Goal: Task Accomplishment & Management: Manage account settings

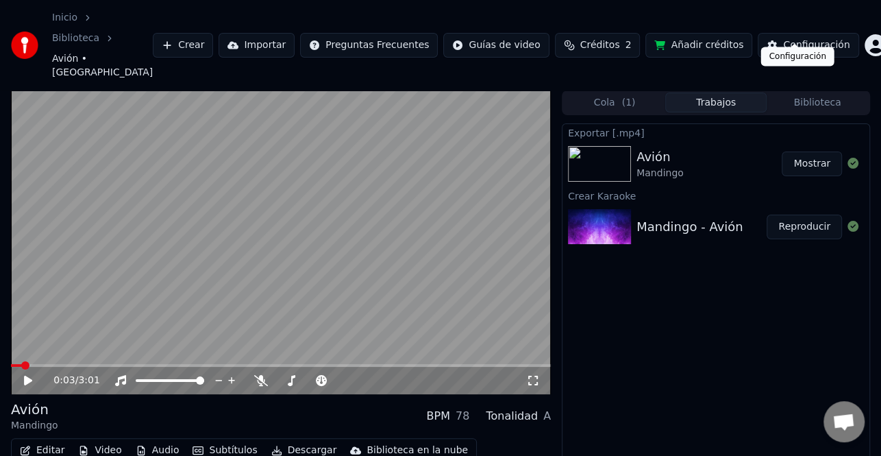
click at [829, 38] on div "Configuración" at bounding box center [816, 45] width 66 height 14
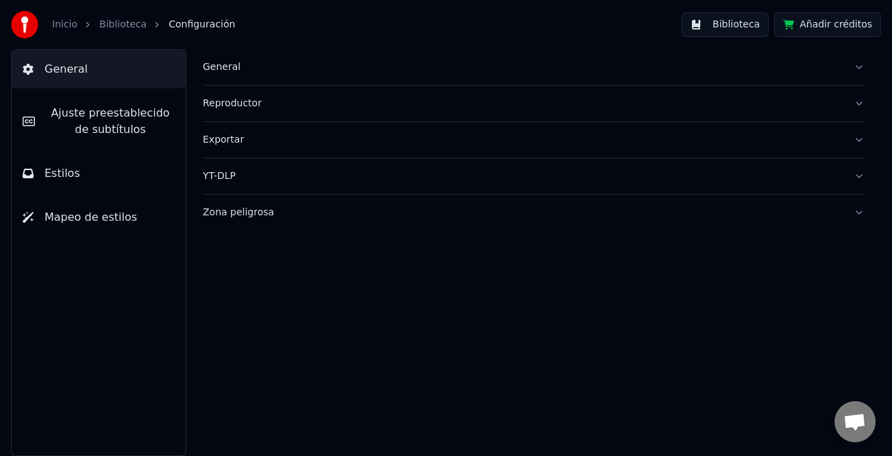
click at [833, 25] on button "Añadir créditos" at bounding box center [827, 24] width 107 height 25
click at [29, 26] on img at bounding box center [24, 24] width 27 height 27
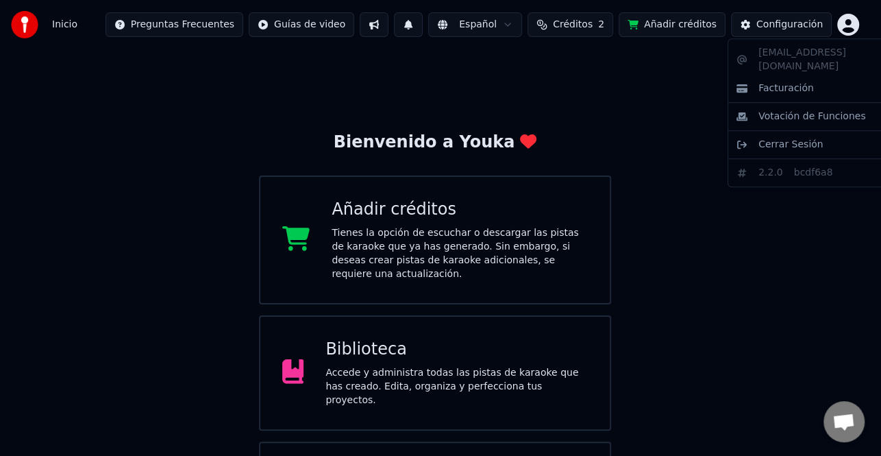
click at [860, 25] on html "Inicio Preguntas Frecuentes Guías de video Español Créditos 2 Añadir créditos C…" at bounding box center [440, 285] width 881 height 570
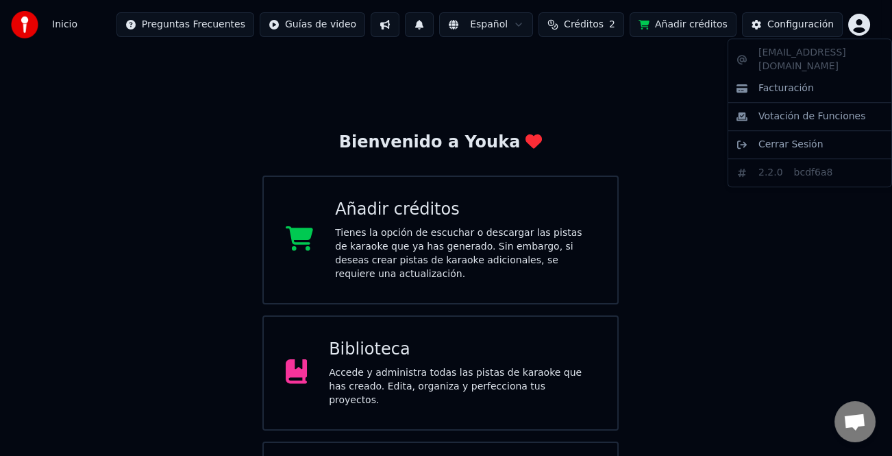
drag, startPoint x: 815, startPoint y: 129, endPoint x: 580, endPoint y: 261, distance: 269.6
click at [593, 260] on html "Inicio Preguntas Frecuentes Guías de video Español Créditos 2 Añadir créditos C…" at bounding box center [446, 285] width 892 height 570
click at [512, 347] on html "Inicio Preguntas Frecuentes Guías de video Español Créditos 2 Añadir créditos C…" at bounding box center [446, 285] width 892 height 570
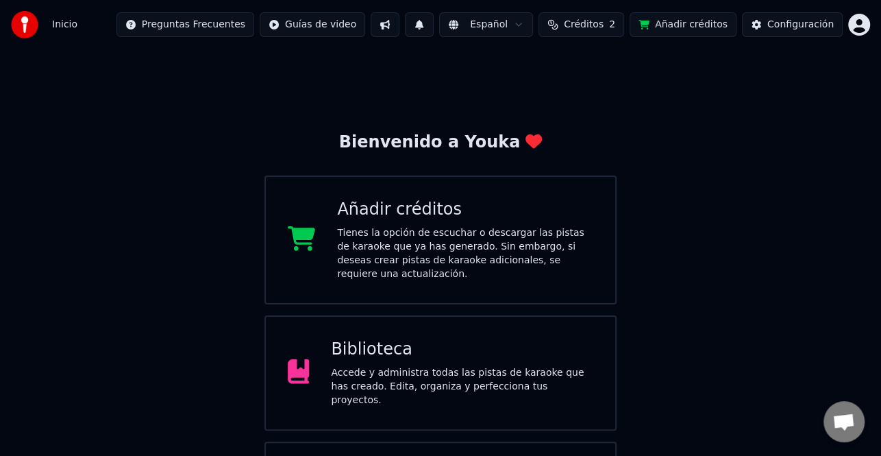
click at [452, 338] on div "Biblioteca" at bounding box center [462, 349] width 262 height 22
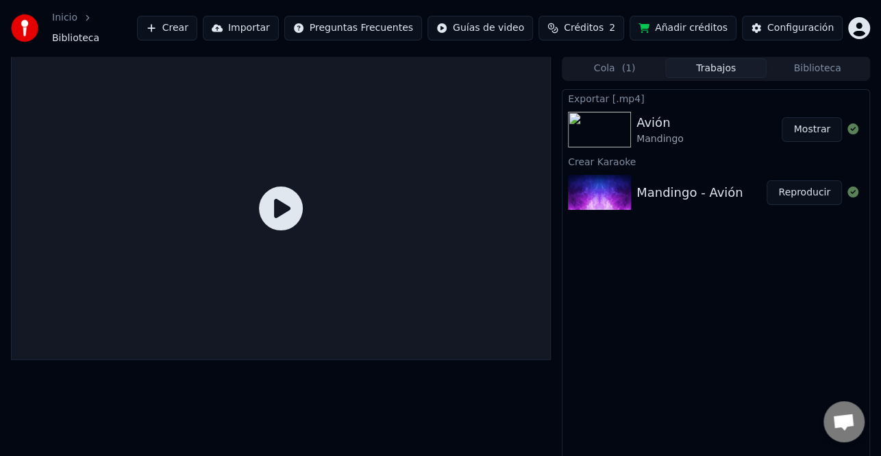
click at [802, 117] on button "Mostrar" at bounding box center [812, 129] width 60 height 25
click at [856, 27] on html "Inicio Biblioteca Crear Importar Preguntas Frecuentes Guías de video Créditos 2…" at bounding box center [440, 228] width 881 height 456
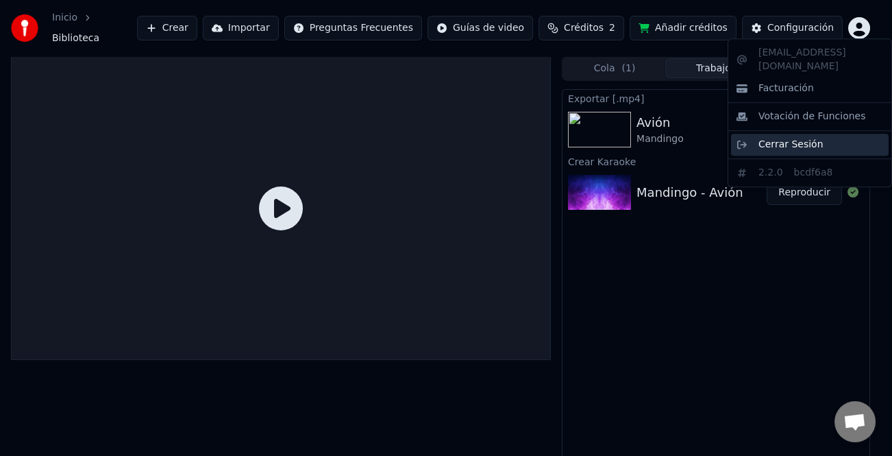
click at [795, 138] on span "Cerrar Sesión" at bounding box center [790, 145] width 65 height 14
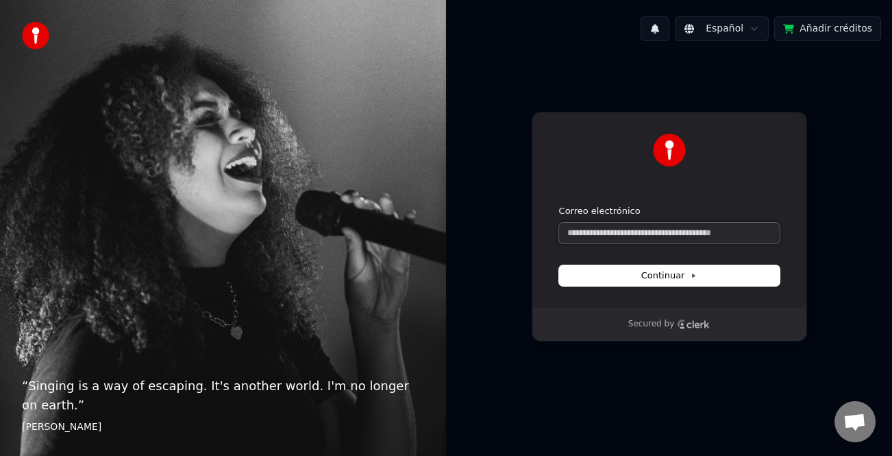
click at [677, 233] on input "Correo electrónico" at bounding box center [669, 233] width 221 height 21
type input "*"
click at [559, 205] on button "submit" at bounding box center [559, 205] width 0 height 0
type input "**********"
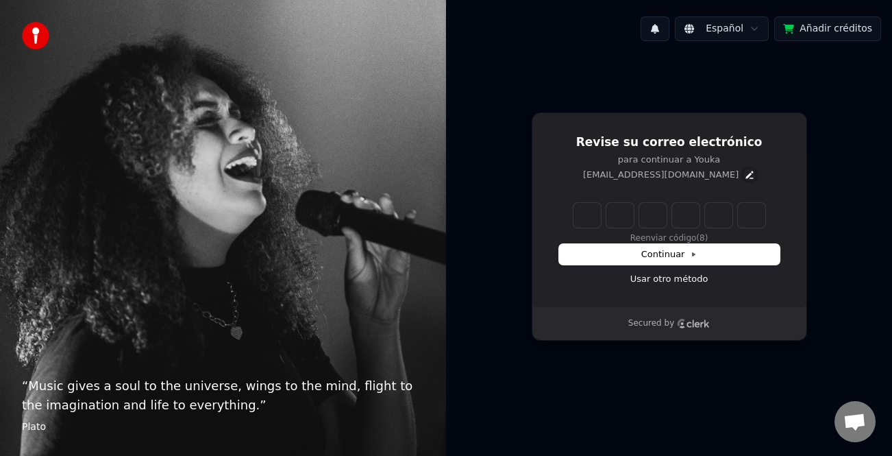
click at [744, 177] on icon "Edit" at bounding box center [749, 174] width 11 height 11
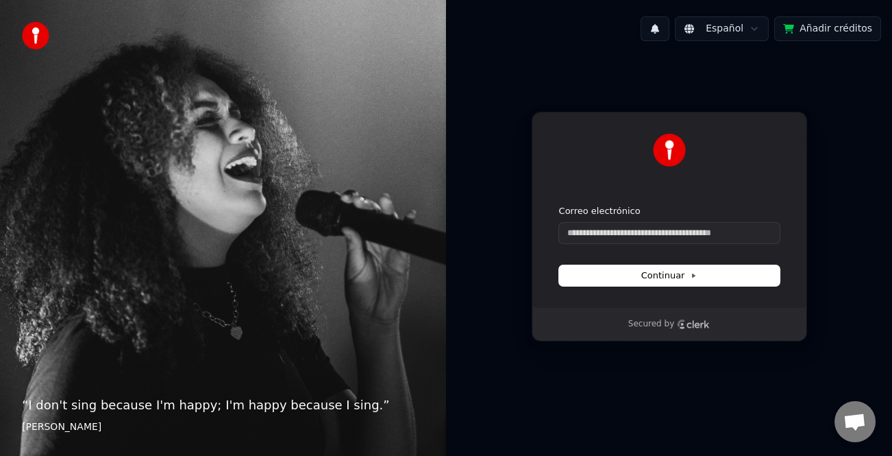
click at [848, 172] on div "Continuar con Google o Correo electrónico Continuar Secured by" at bounding box center [669, 226] width 446 height 349
drag, startPoint x: 708, startPoint y: 91, endPoint x: 698, endPoint y: 111, distance: 22.1
click at [707, 90] on div "Continuar con Google o Correo electrónico Continuar Secured by" at bounding box center [669, 226] width 446 height 349
click at [674, 236] on input "Correo electrónico" at bounding box center [669, 233] width 221 height 21
click at [686, 282] on button "Continuar" at bounding box center [669, 275] width 221 height 21
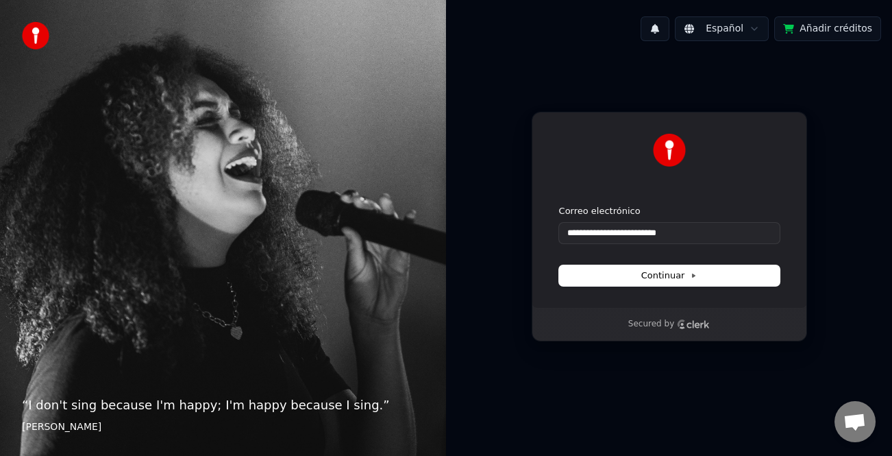
type input "**********"
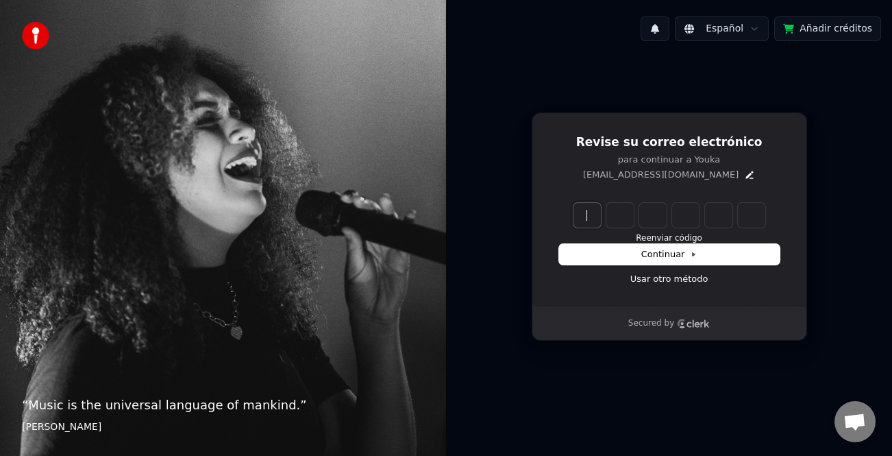
paste input "******"
type input "******"
